Goal: Transaction & Acquisition: Purchase product/service

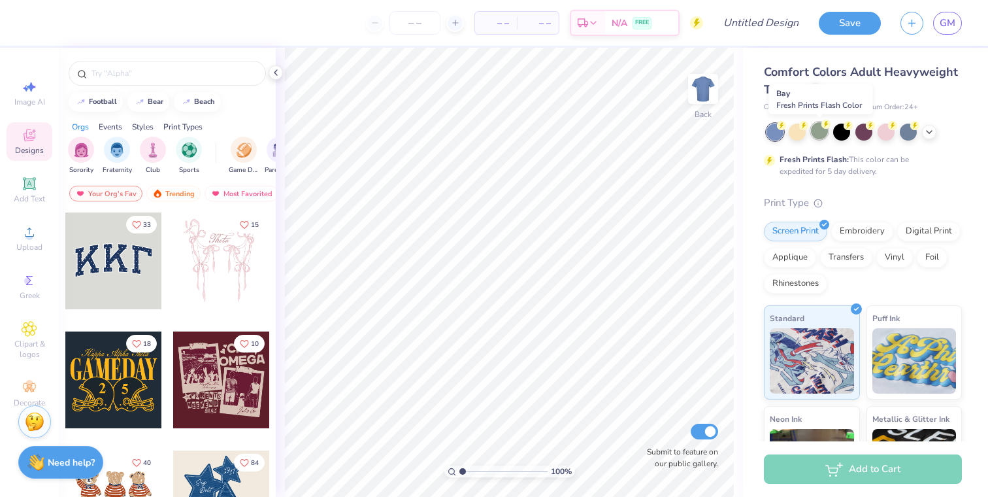
click at [821, 139] on div at bounding box center [819, 130] width 17 height 17
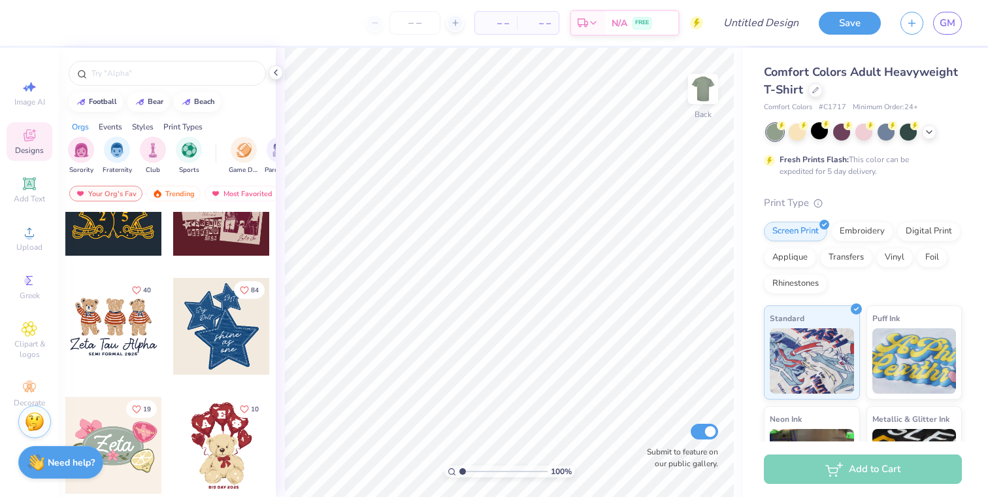
scroll to position [184, 0]
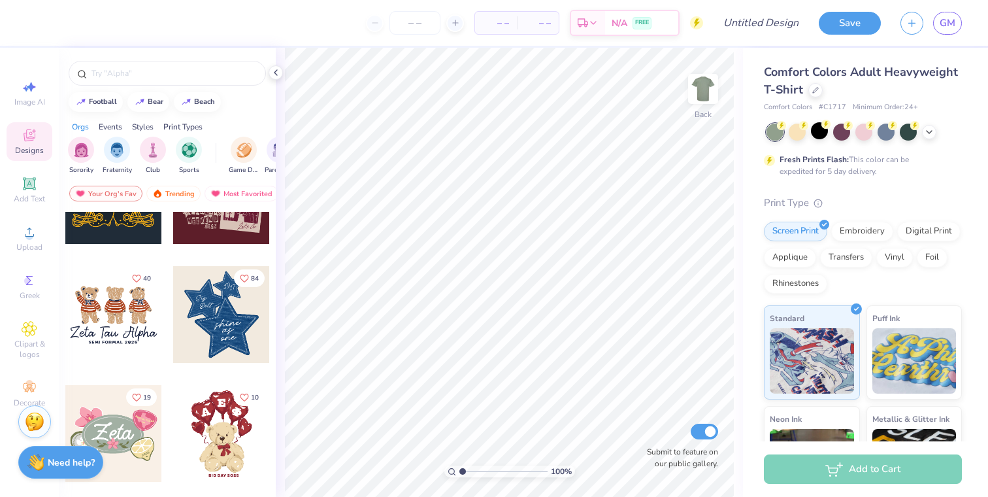
click at [213, 312] on div at bounding box center [221, 314] width 97 height 97
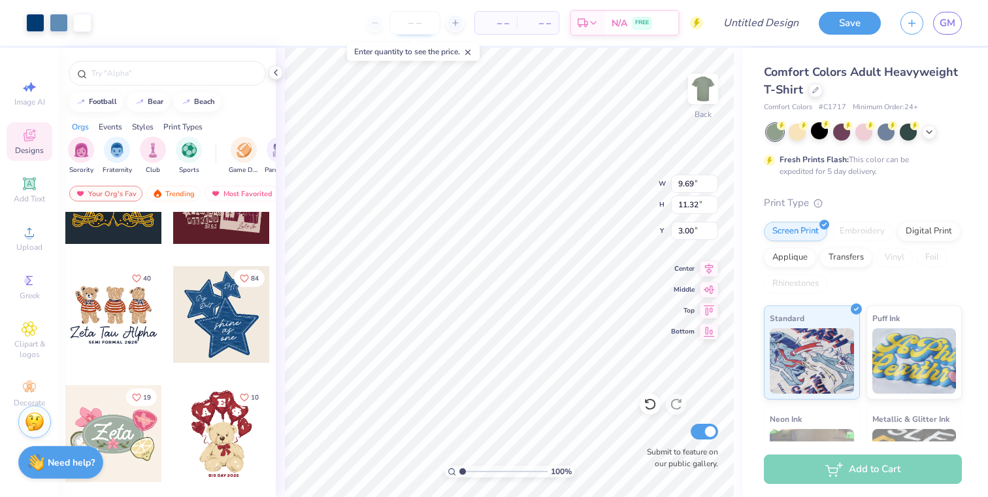
click at [414, 22] on input "number" at bounding box center [414, 23] width 51 height 24
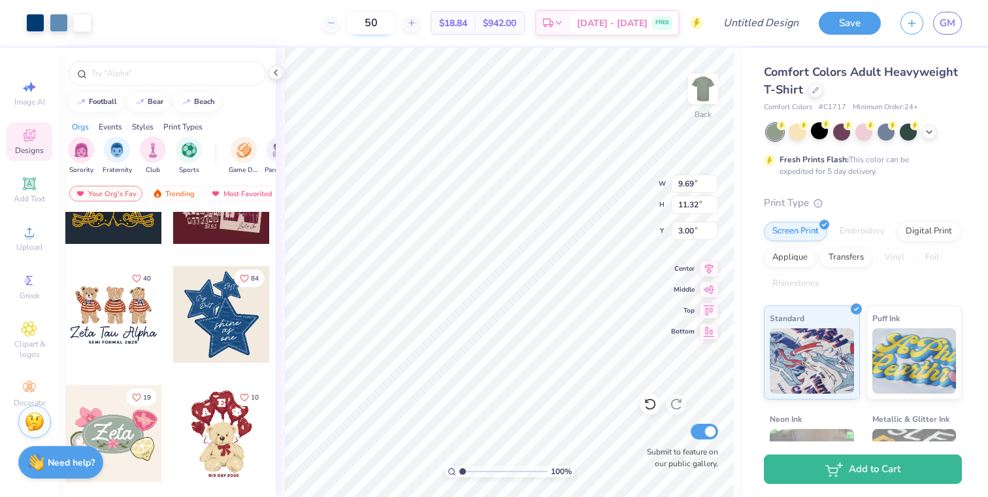
type input "5"
type input "0"
type input "1"
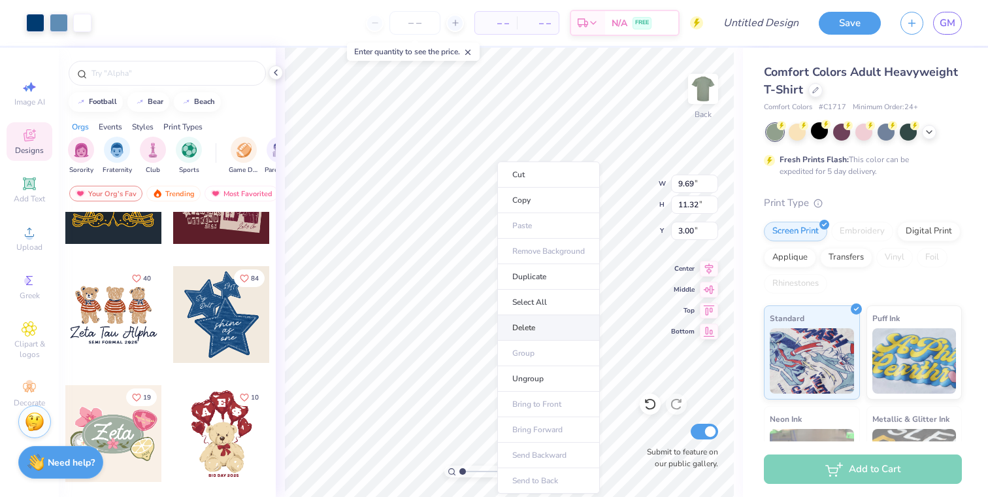
click at [532, 323] on li "Delete" at bounding box center [548, 327] width 103 height 25
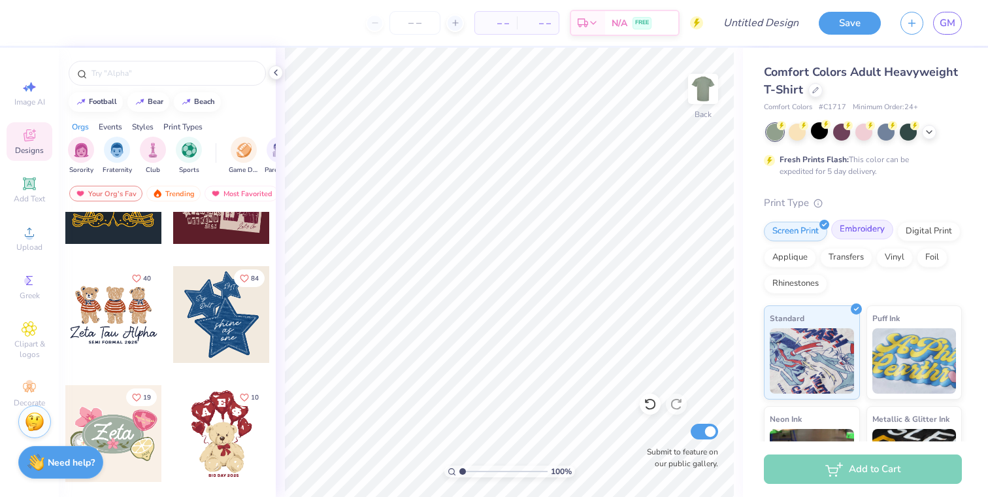
click at [871, 223] on div "Embroidery" at bounding box center [862, 230] width 62 height 20
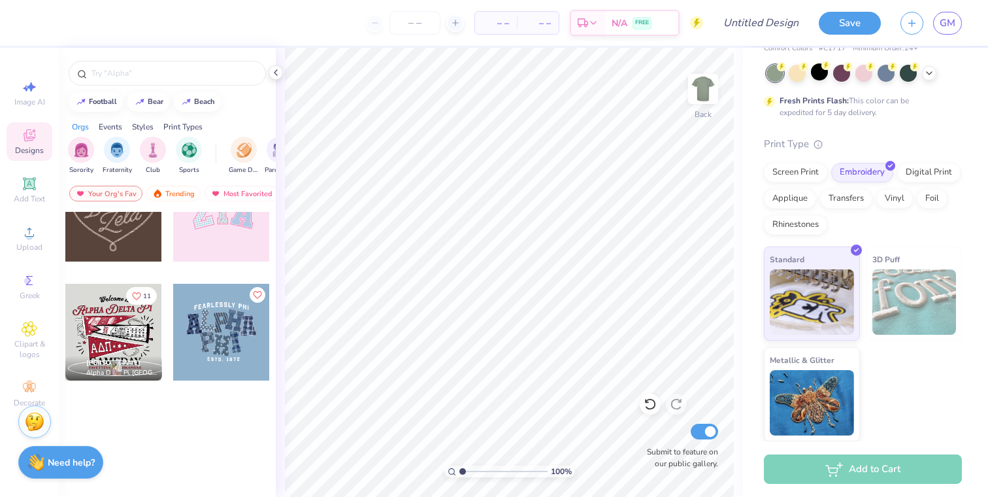
scroll to position [0, 0]
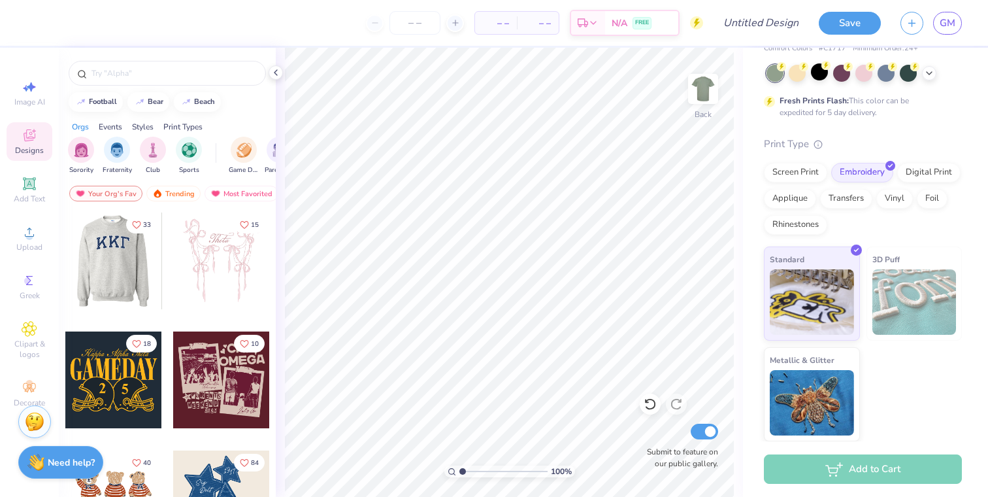
click at [65, 265] on div at bounding box center [17, 260] width 97 height 97
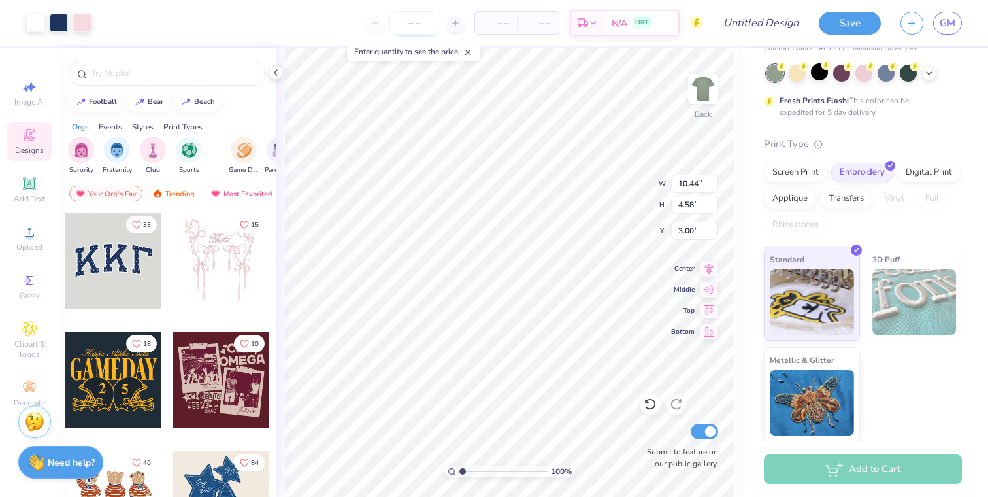
click at [425, 27] on input "number" at bounding box center [414, 23] width 51 height 24
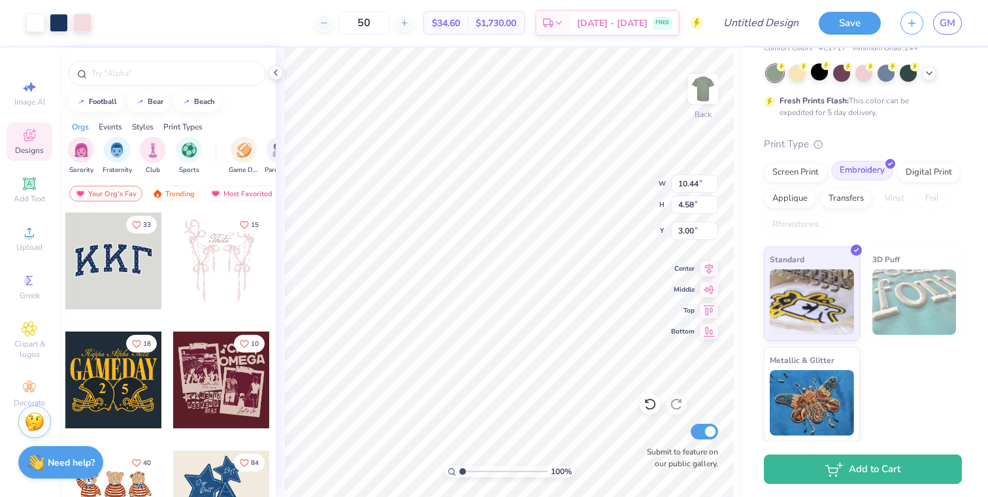
type input "50"
click at [857, 173] on div "Embroidery" at bounding box center [862, 171] width 62 height 20
click at [856, 171] on div "Embroidery" at bounding box center [862, 171] width 62 height 20
click at [807, 174] on div "Screen Print" at bounding box center [795, 171] width 63 height 20
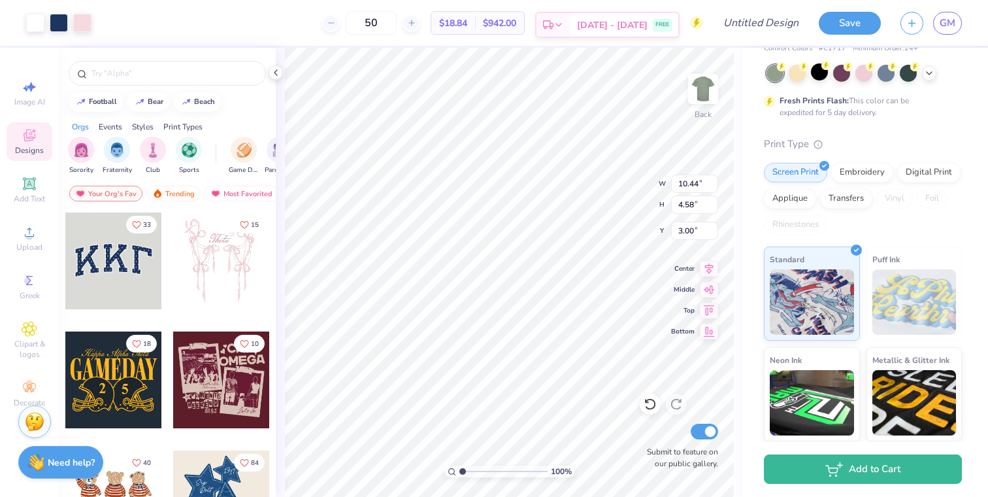
click at [570, 18] on div "Est. Delivery" at bounding box center [554, 25] width 34 height 24
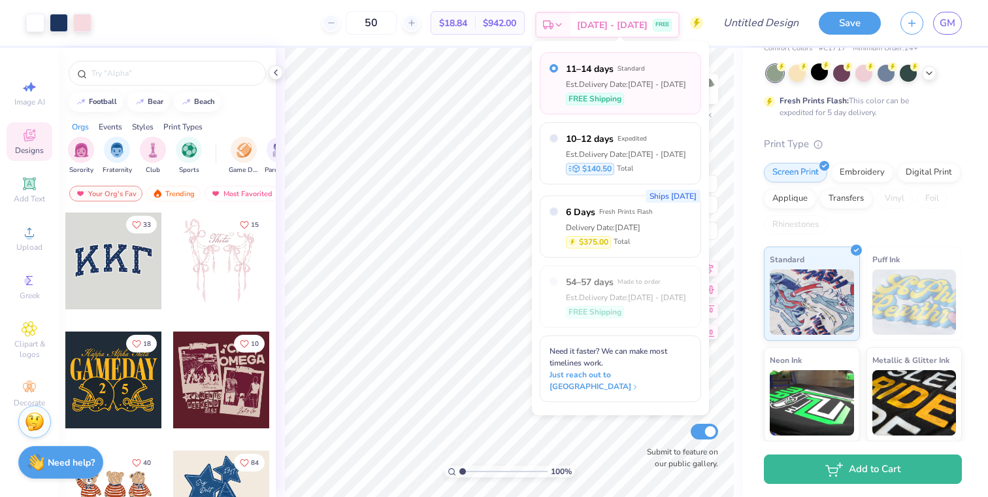
click at [644, 33] on div "[DATE] - [DATE] FREE" at bounding box center [624, 25] width 108 height 24
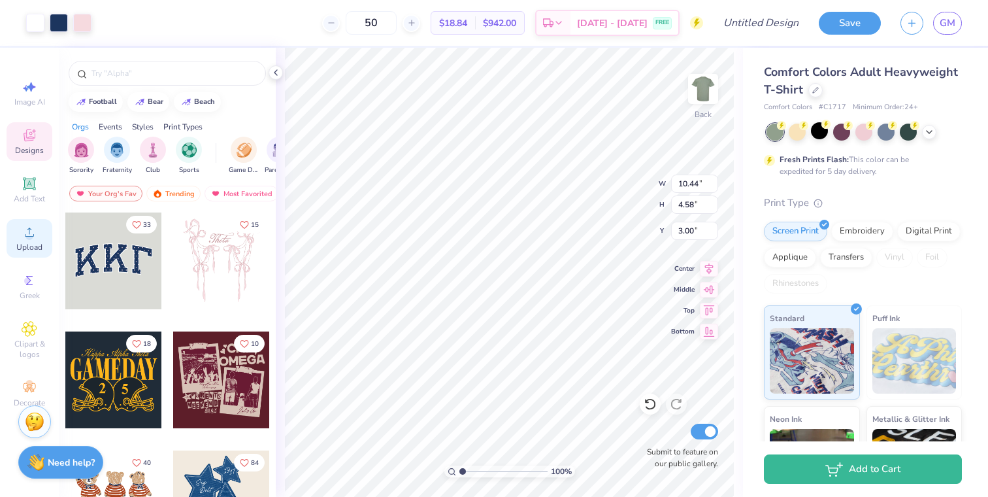
click at [18, 251] on span "Upload" at bounding box center [29, 247] width 26 height 10
click at [25, 331] on icon at bounding box center [29, 329] width 15 height 16
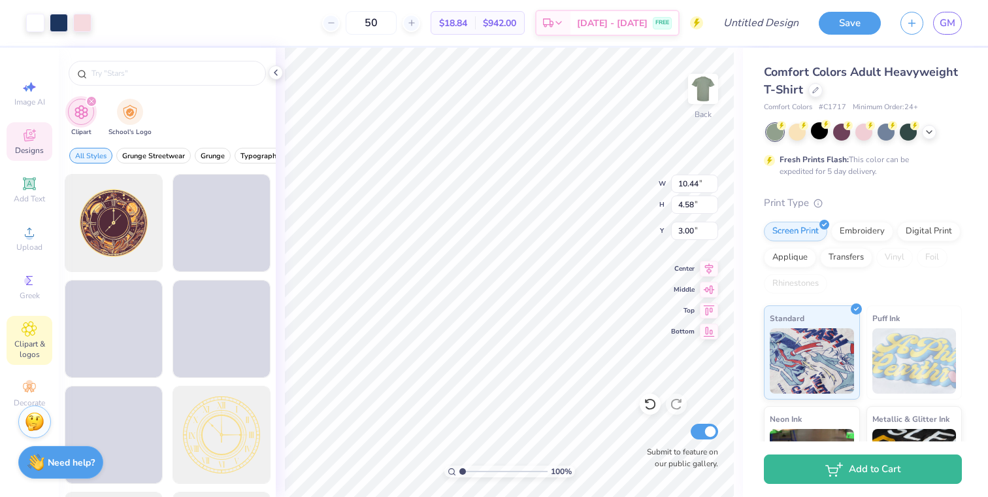
click at [175, 86] on div at bounding box center [167, 70] width 217 height 44
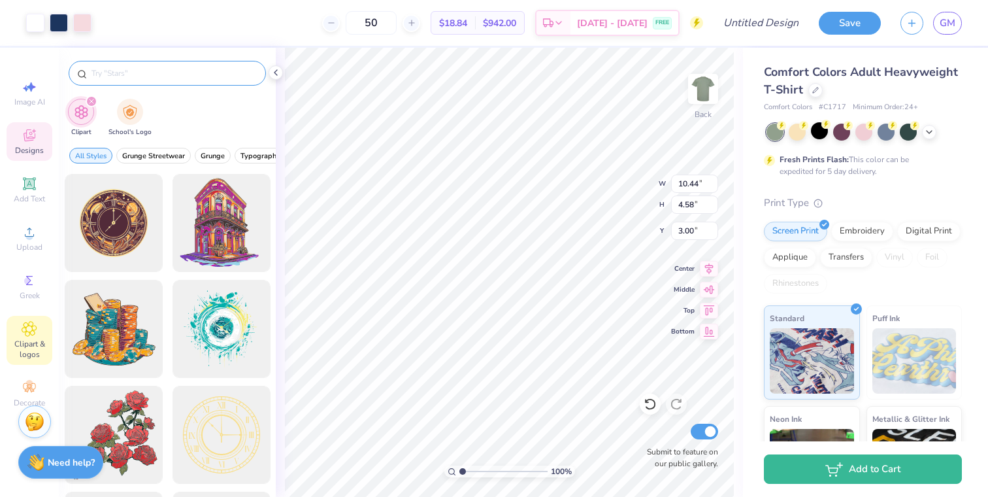
click at [184, 75] on input "text" at bounding box center [173, 73] width 167 height 13
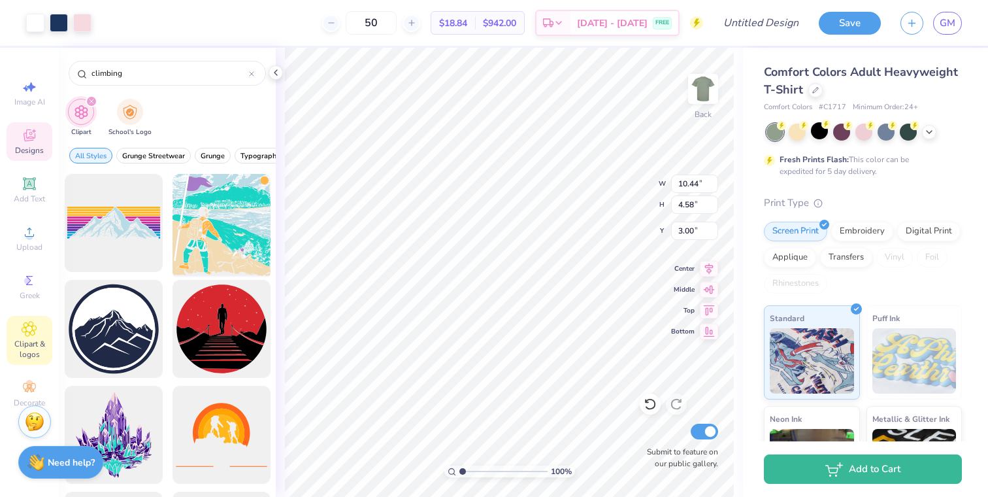
type input "climbing"
click at [218, 195] on div at bounding box center [221, 223] width 108 height 108
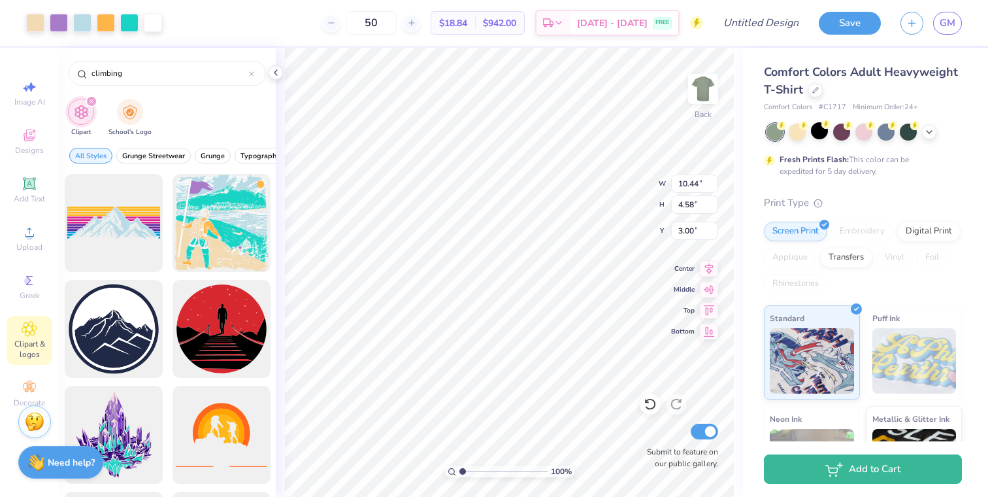
type input "14.17"
type input "14.76"
type input "9.21"
type input "10.44"
type input "4.58"
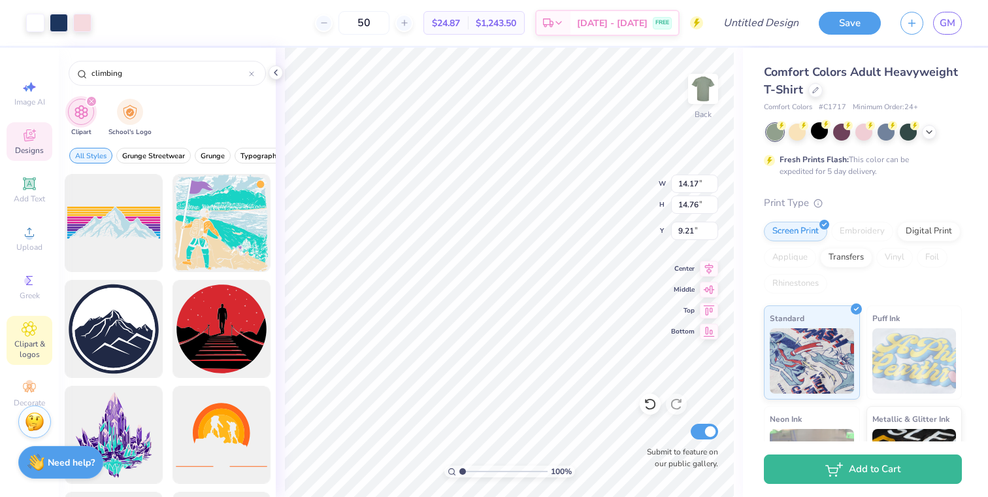
type input "3.00"
click at [555, 324] on li "Delete" at bounding box center [559, 327] width 103 height 25
type input "1.70"
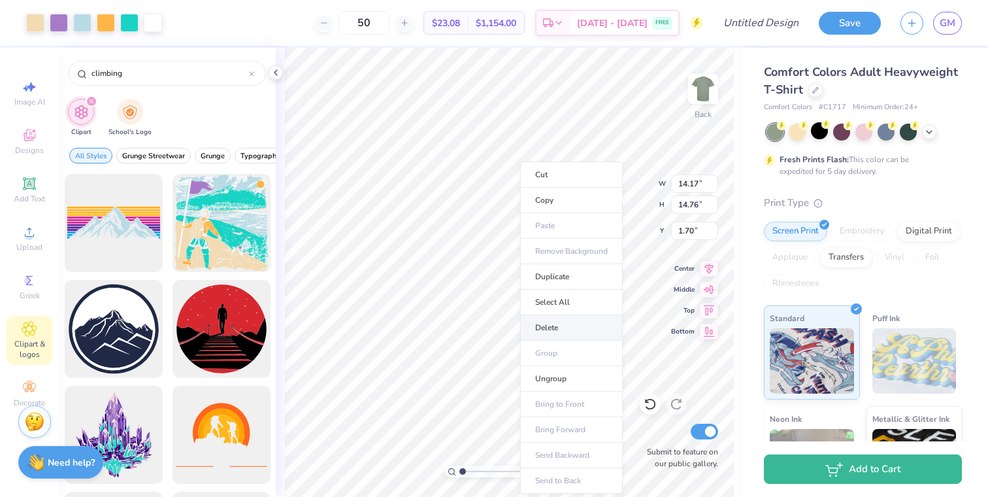
click at [556, 331] on li "Delete" at bounding box center [571, 327] width 103 height 25
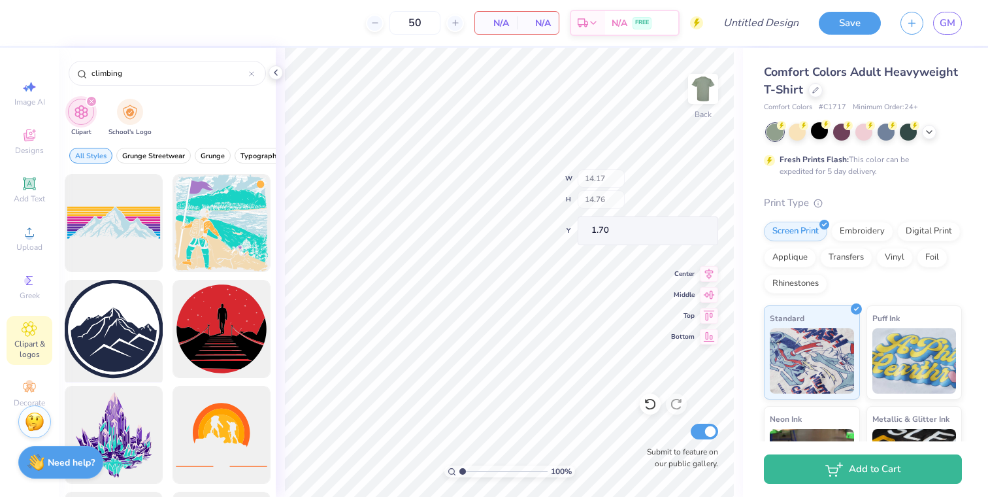
click at [110, 325] on div at bounding box center [113, 329] width 108 height 108
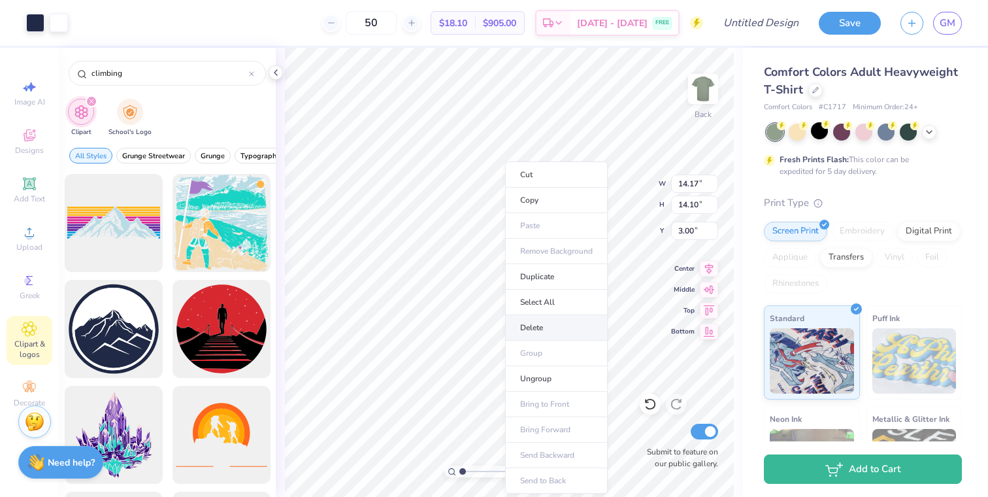
click at [556, 329] on li "Delete" at bounding box center [556, 327] width 103 height 25
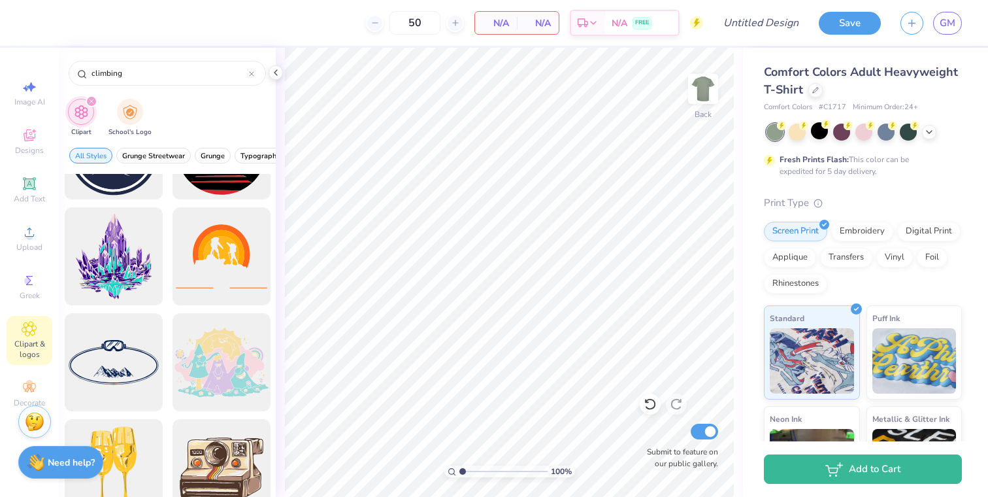
scroll to position [263, 0]
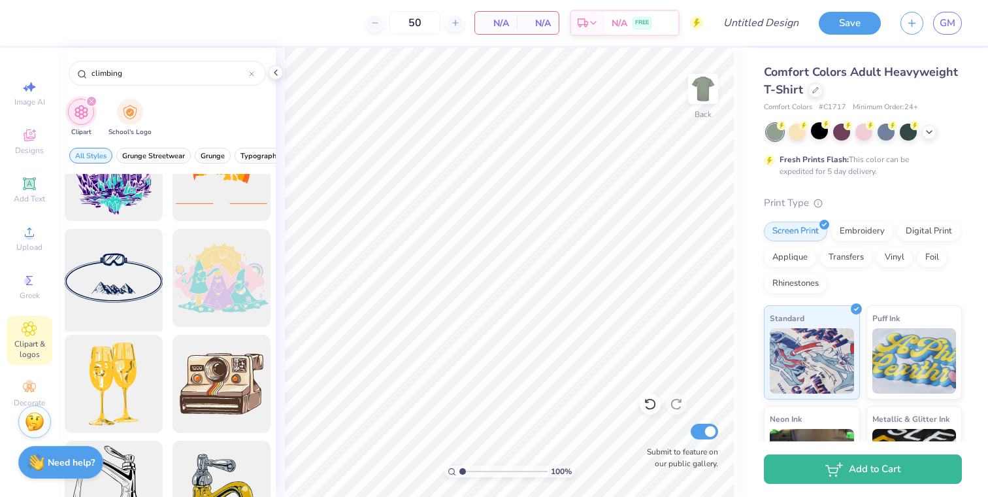
click at [128, 293] on div at bounding box center [113, 278] width 108 height 108
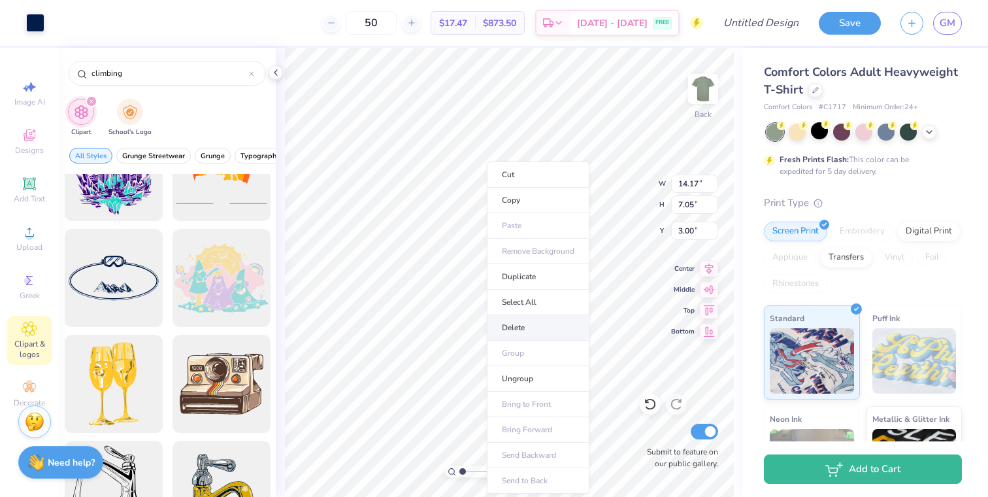
click at [538, 323] on li "Delete" at bounding box center [538, 327] width 103 height 25
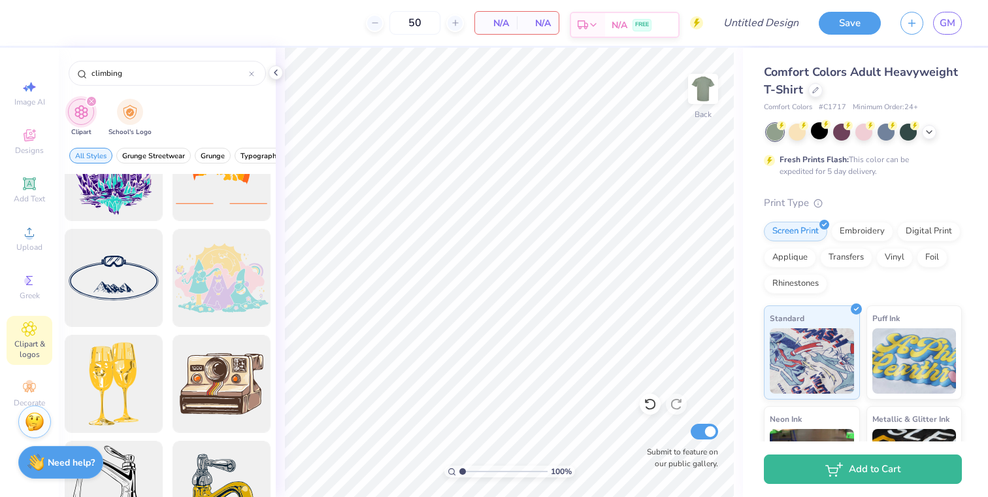
click at [655, 11] on div "Est. Delivery N/A FREE" at bounding box center [625, 23] width 110 height 26
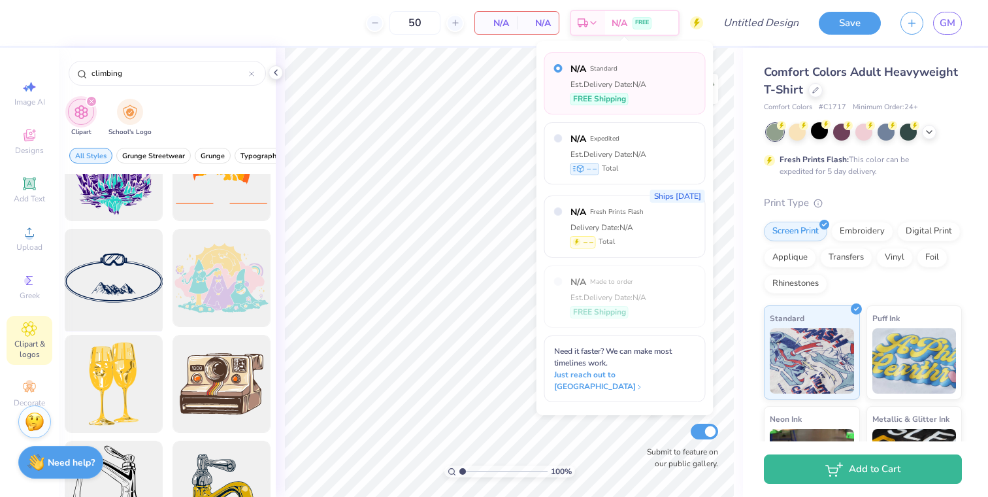
click at [114, 267] on div at bounding box center [113, 278] width 108 height 108
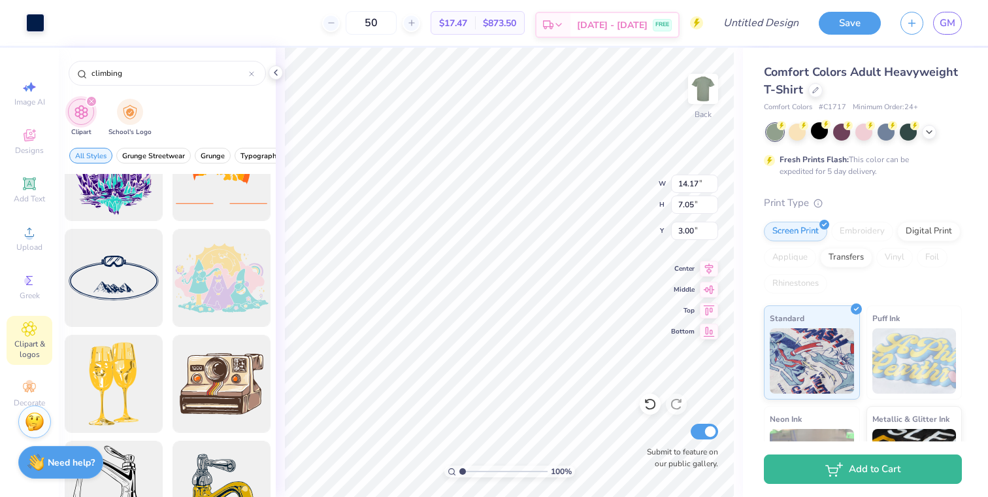
click at [631, 30] on span "[DATE] - [DATE]" at bounding box center [612, 25] width 71 height 14
